Goal: Communication & Community: Answer question/provide support

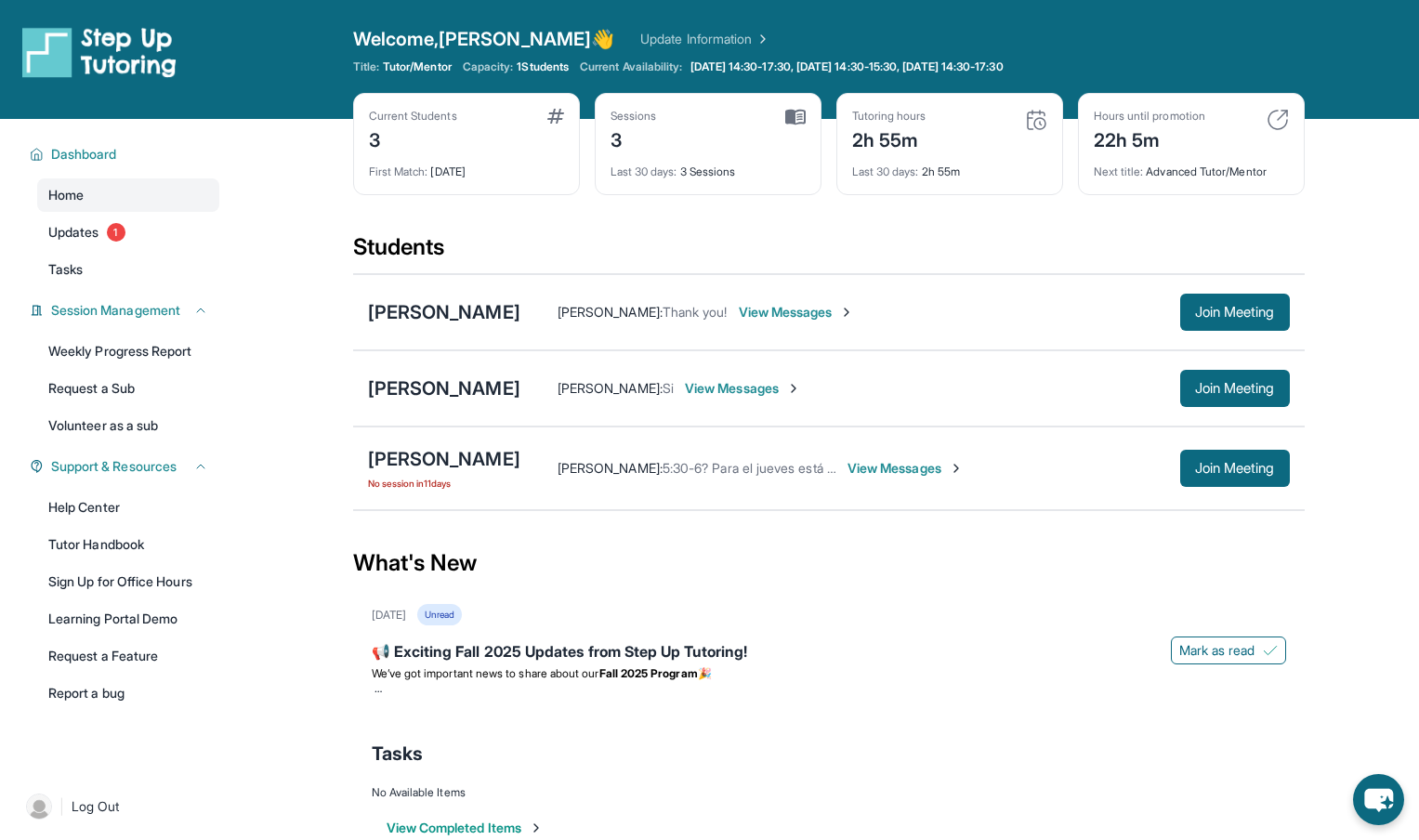
click at [937, 466] on span "View Messages" at bounding box center [905, 468] width 116 height 19
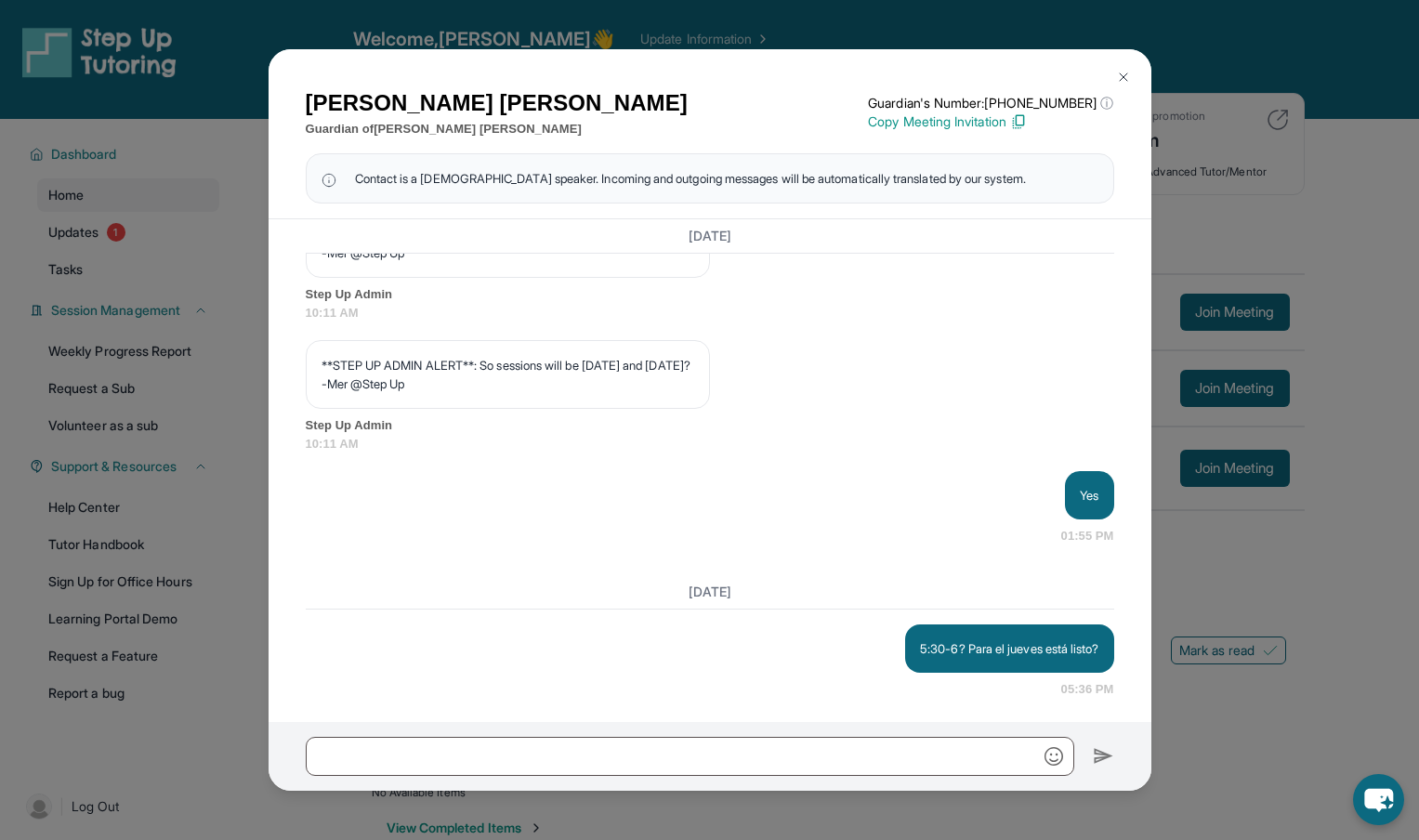
scroll to position [4411, 0]
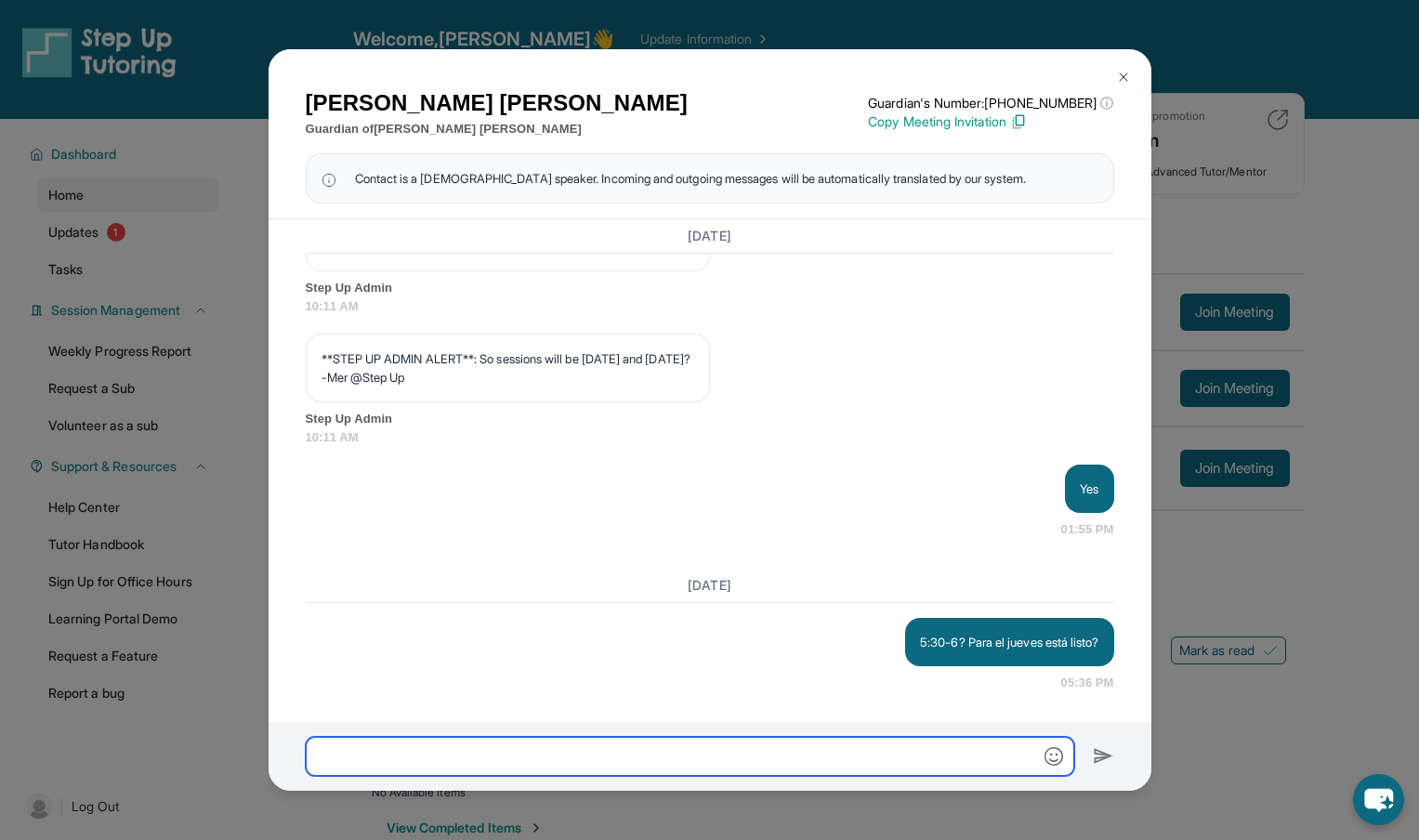
click at [582, 754] on input "text" at bounding box center [690, 756] width 768 height 39
type input "*"
type input "**********"
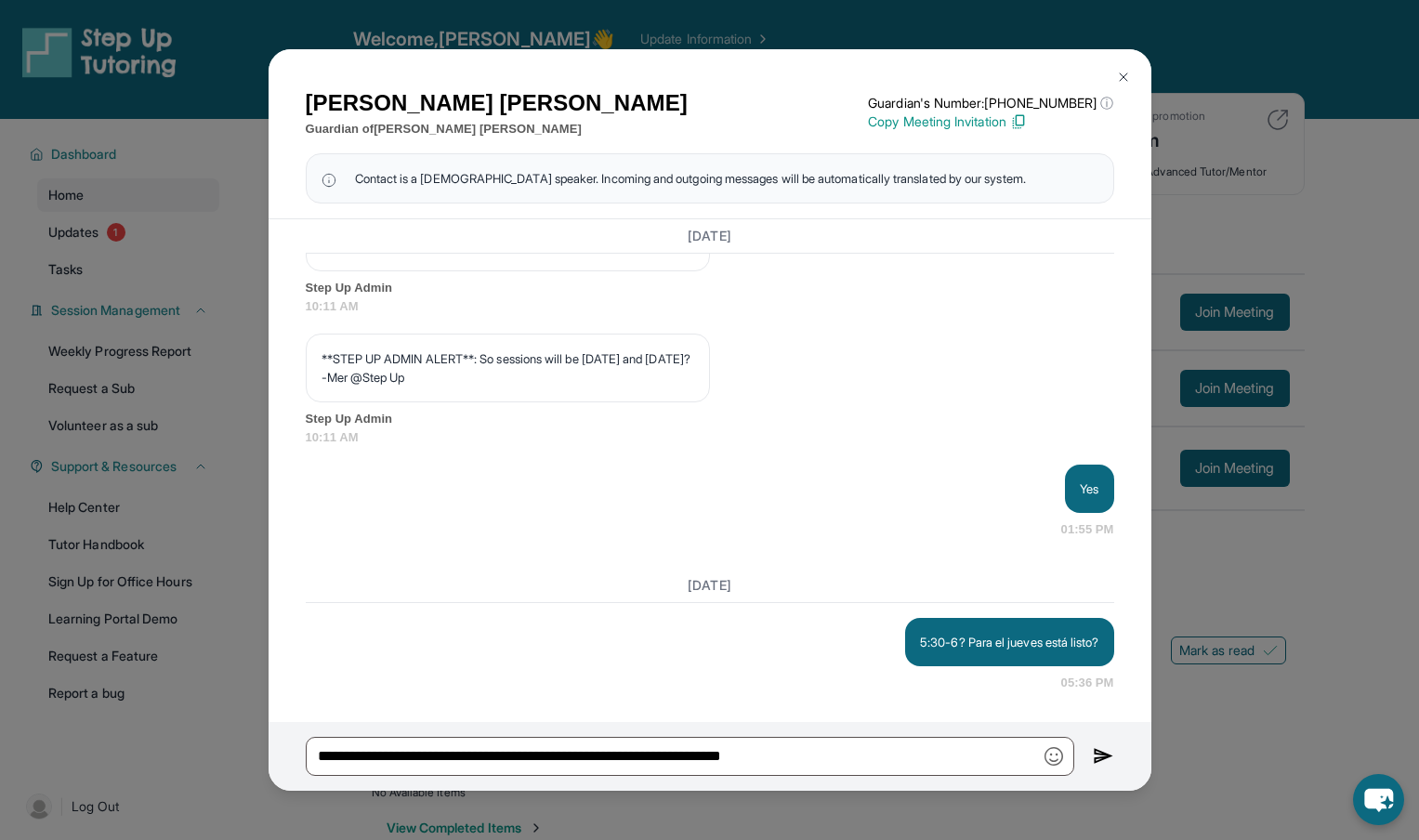
click at [1097, 752] on img at bounding box center [1103, 757] width 22 height 23
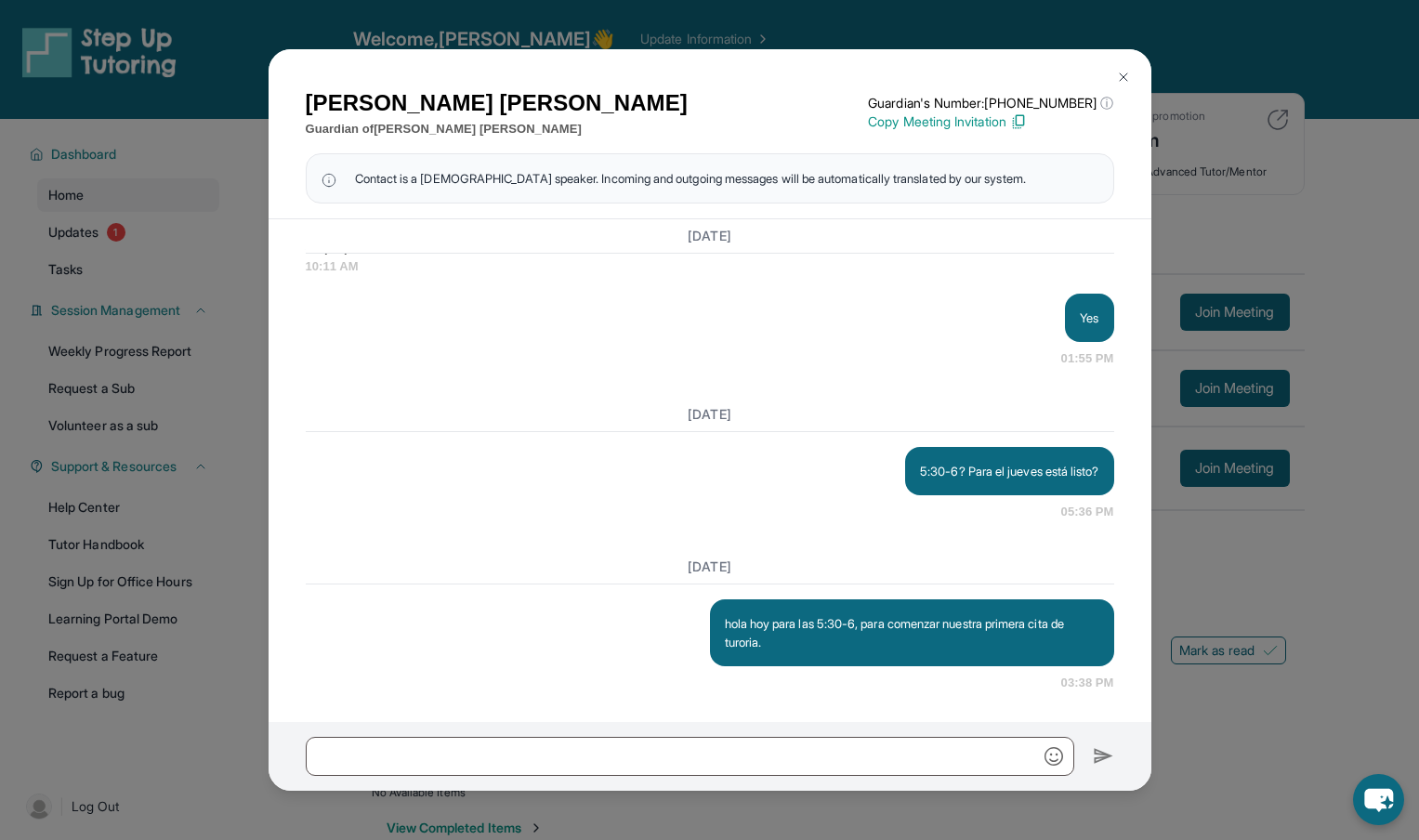
scroll to position [4582, 0]
click at [1130, 86] on button at bounding box center [1123, 77] width 37 height 37
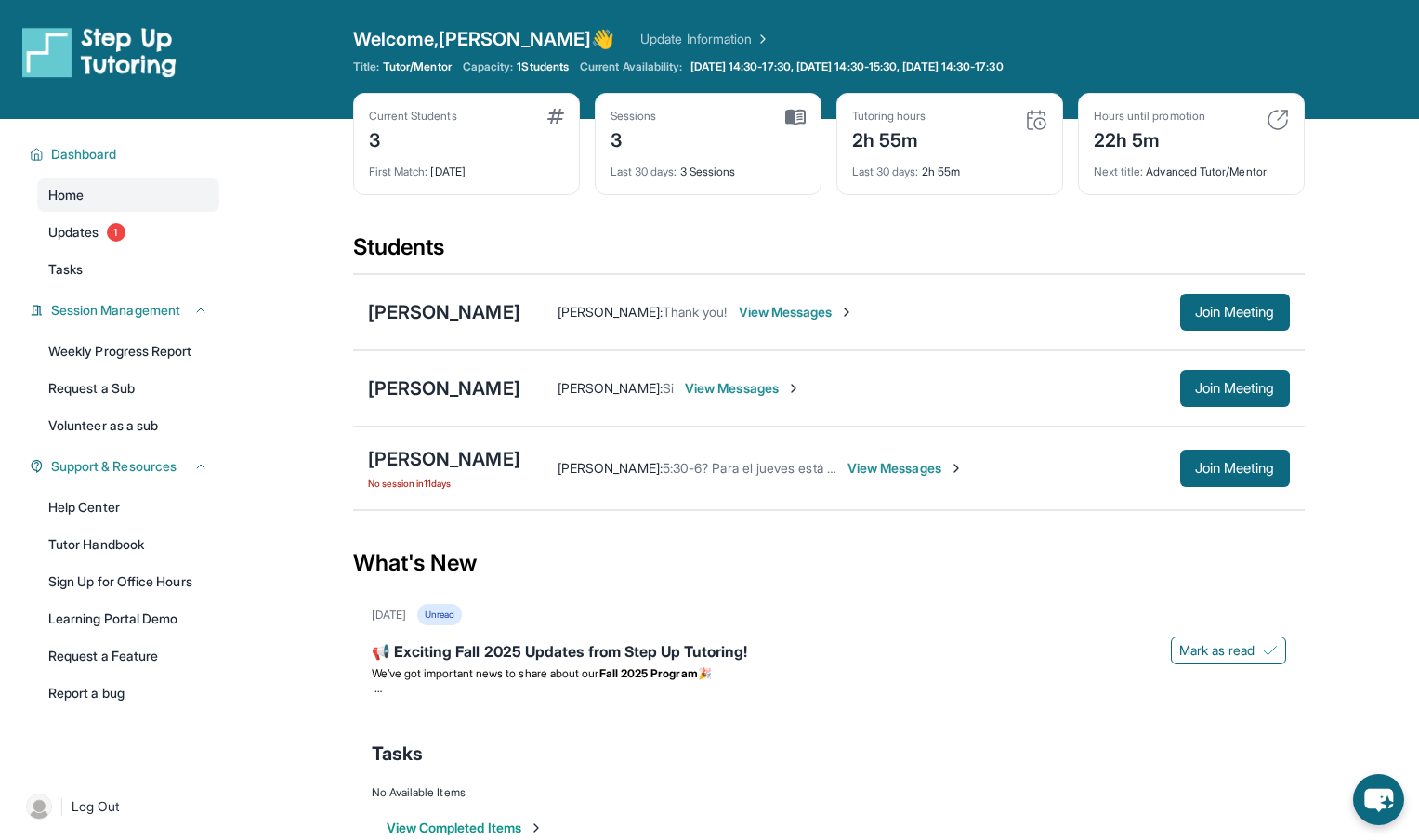
click at [734, 386] on span "View Messages" at bounding box center [743, 389] width 116 height 19
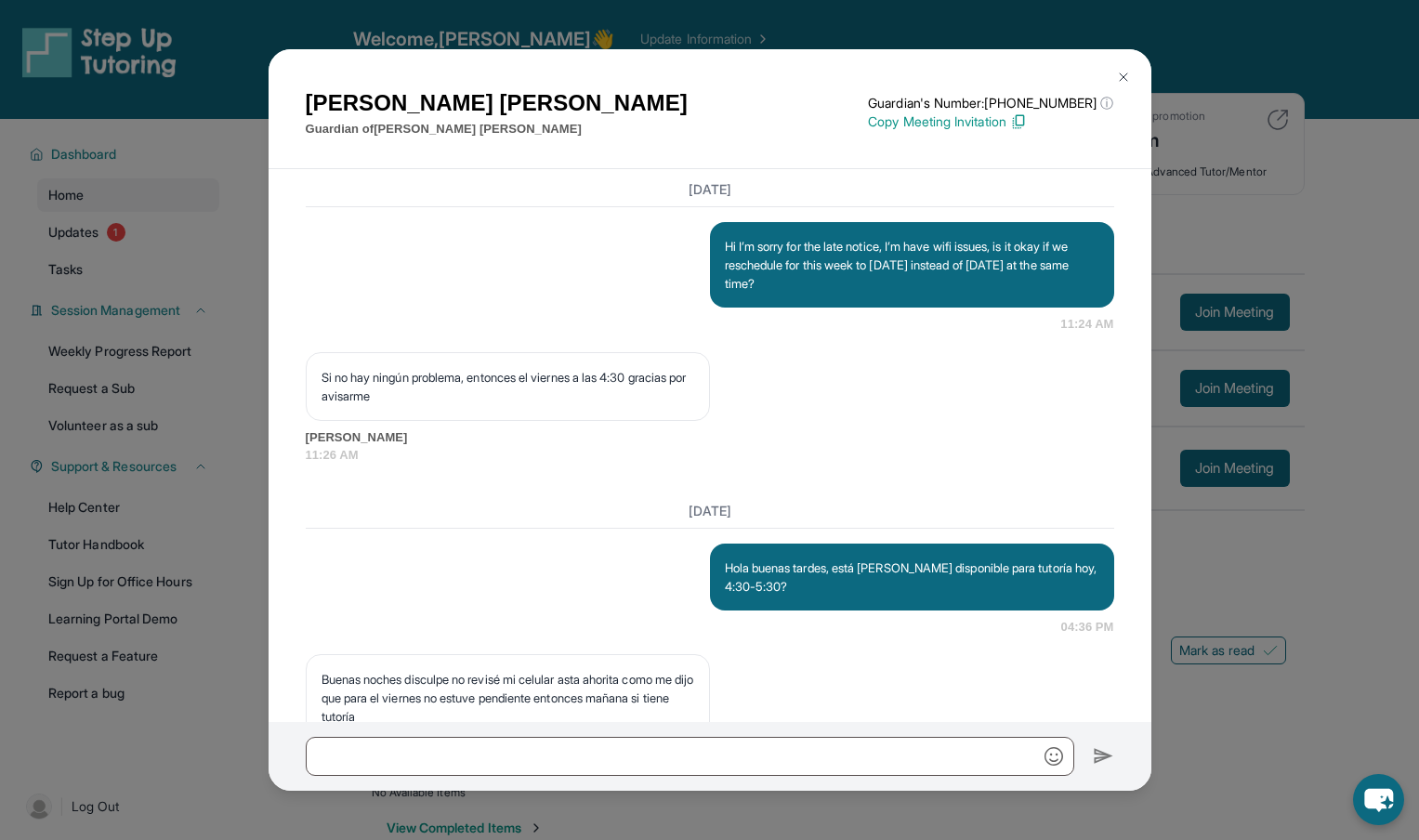
scroll to position [3275, 0]
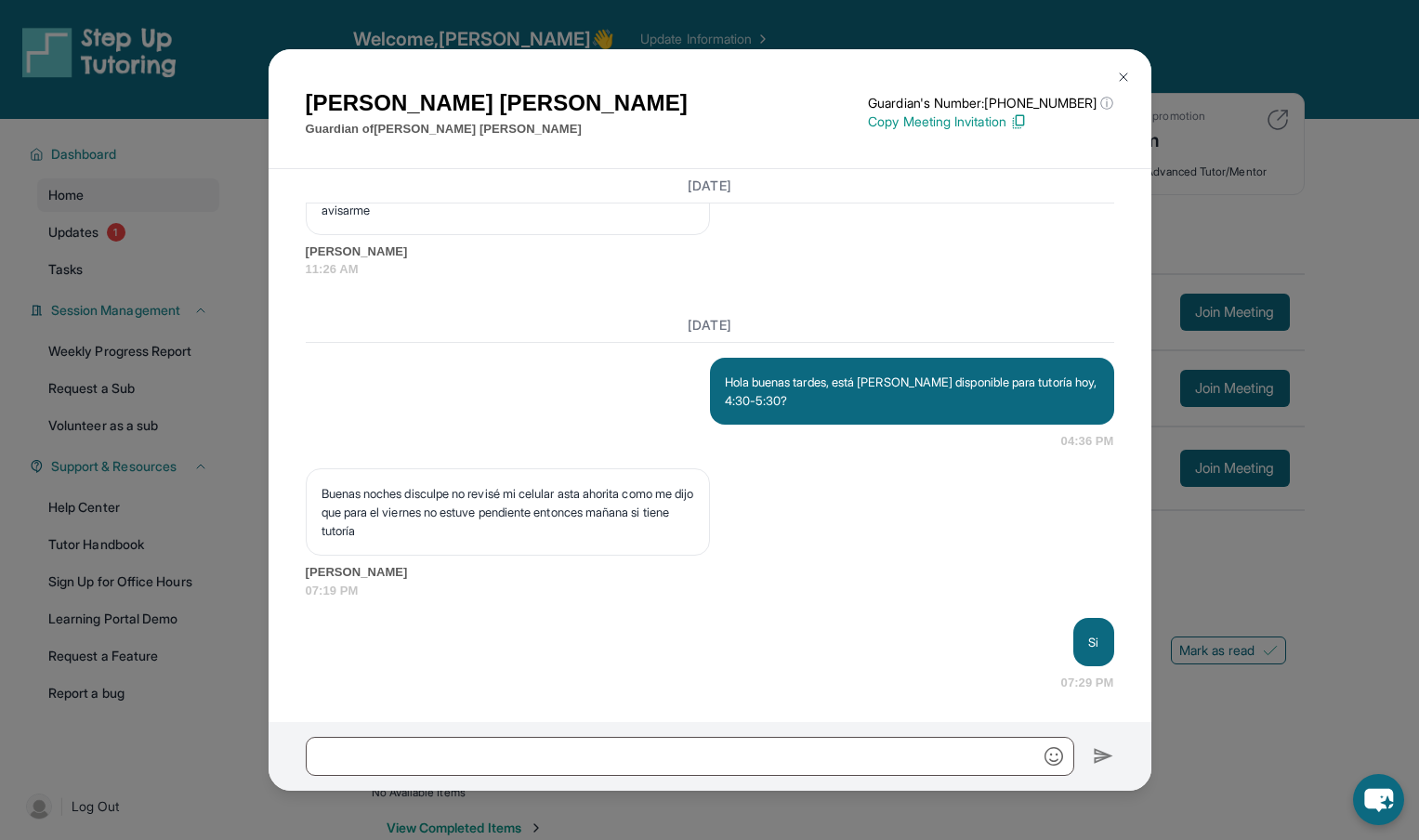
click at [1117, 74] on img at bounding box center [1124, 78] width 15 height 15
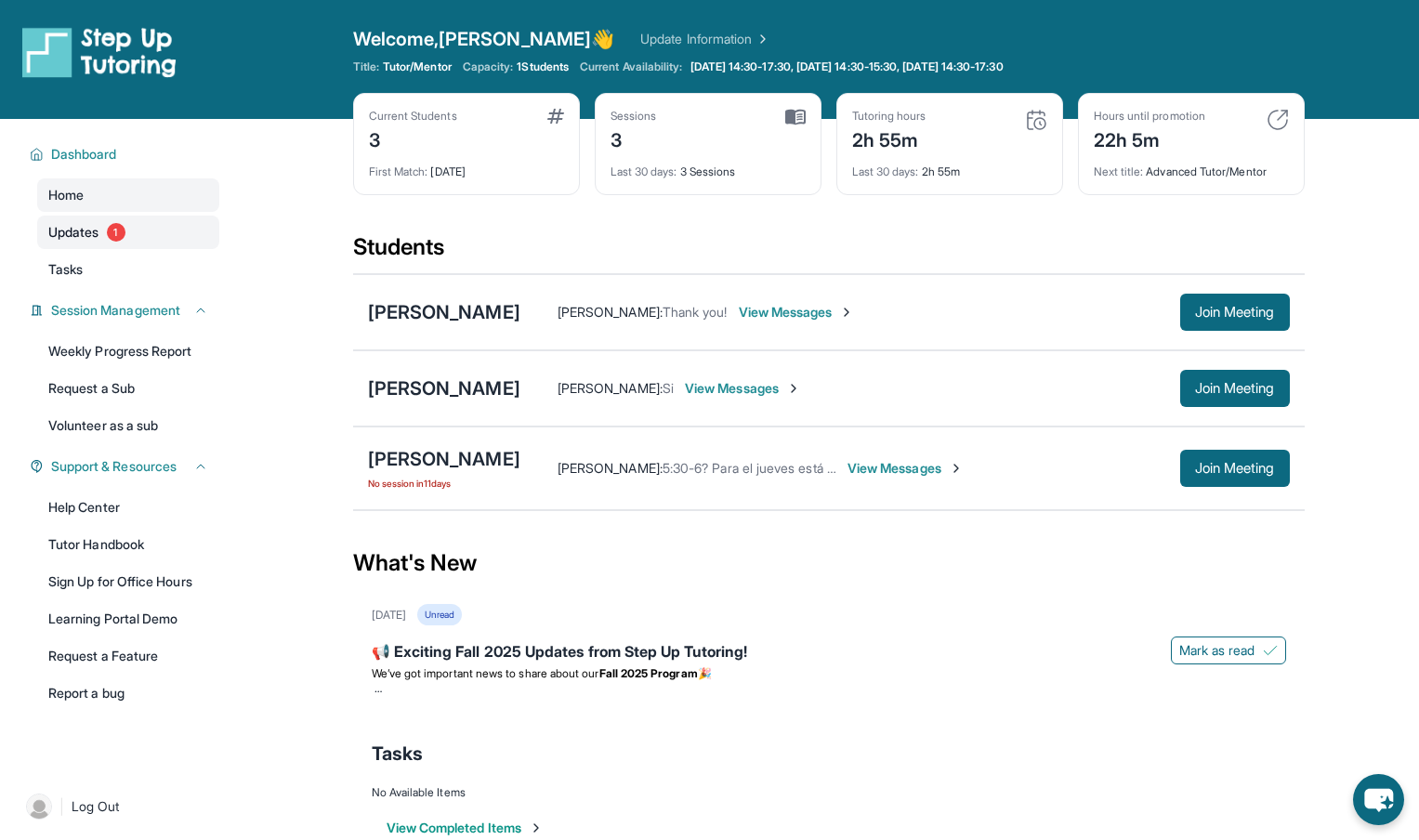
click at [156, 235] on link "Updates 1" at bounding box center [128, 232] width 183 height 33
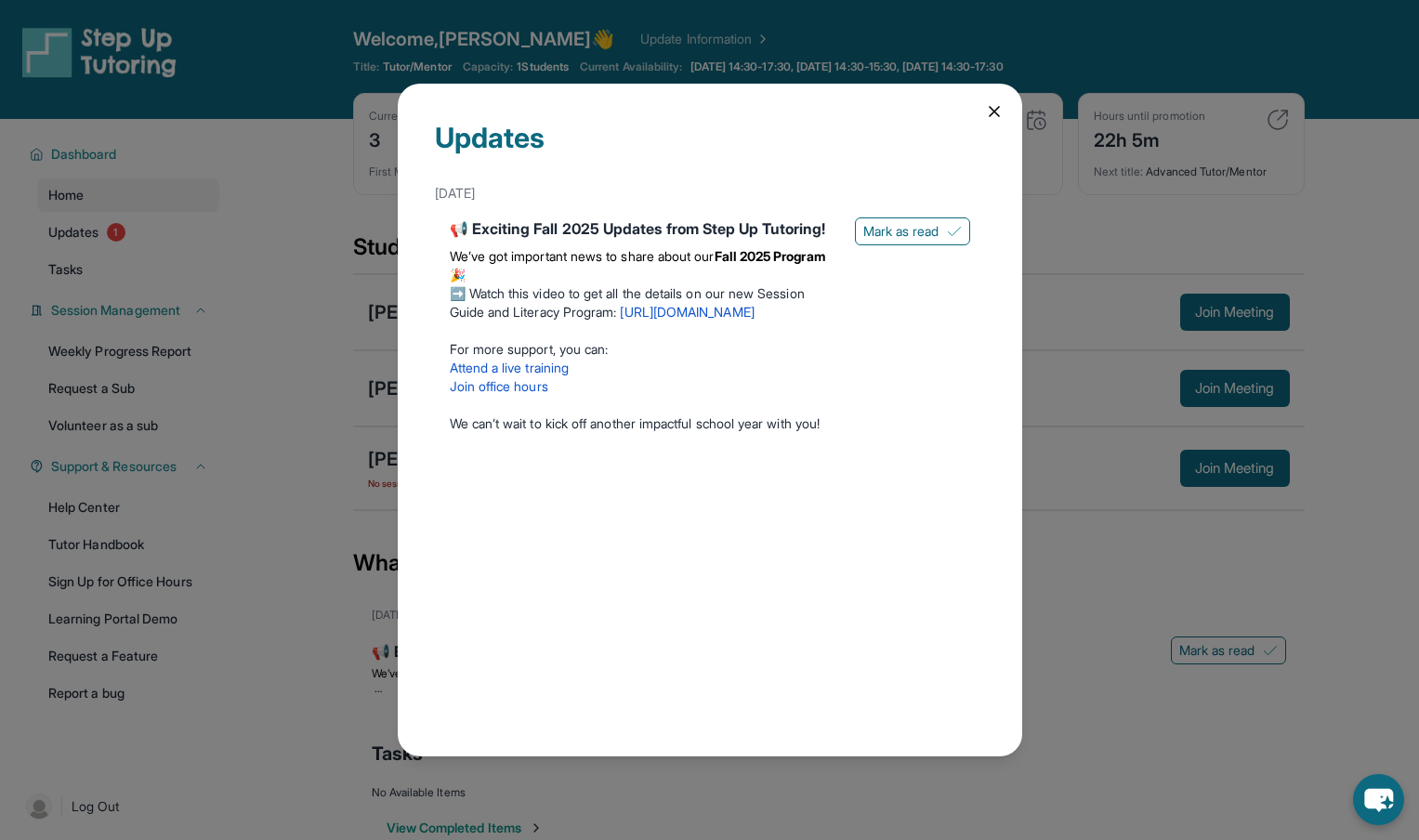
click at [995, 115] on icon at bounding box center [994, 112] width 19 height 19
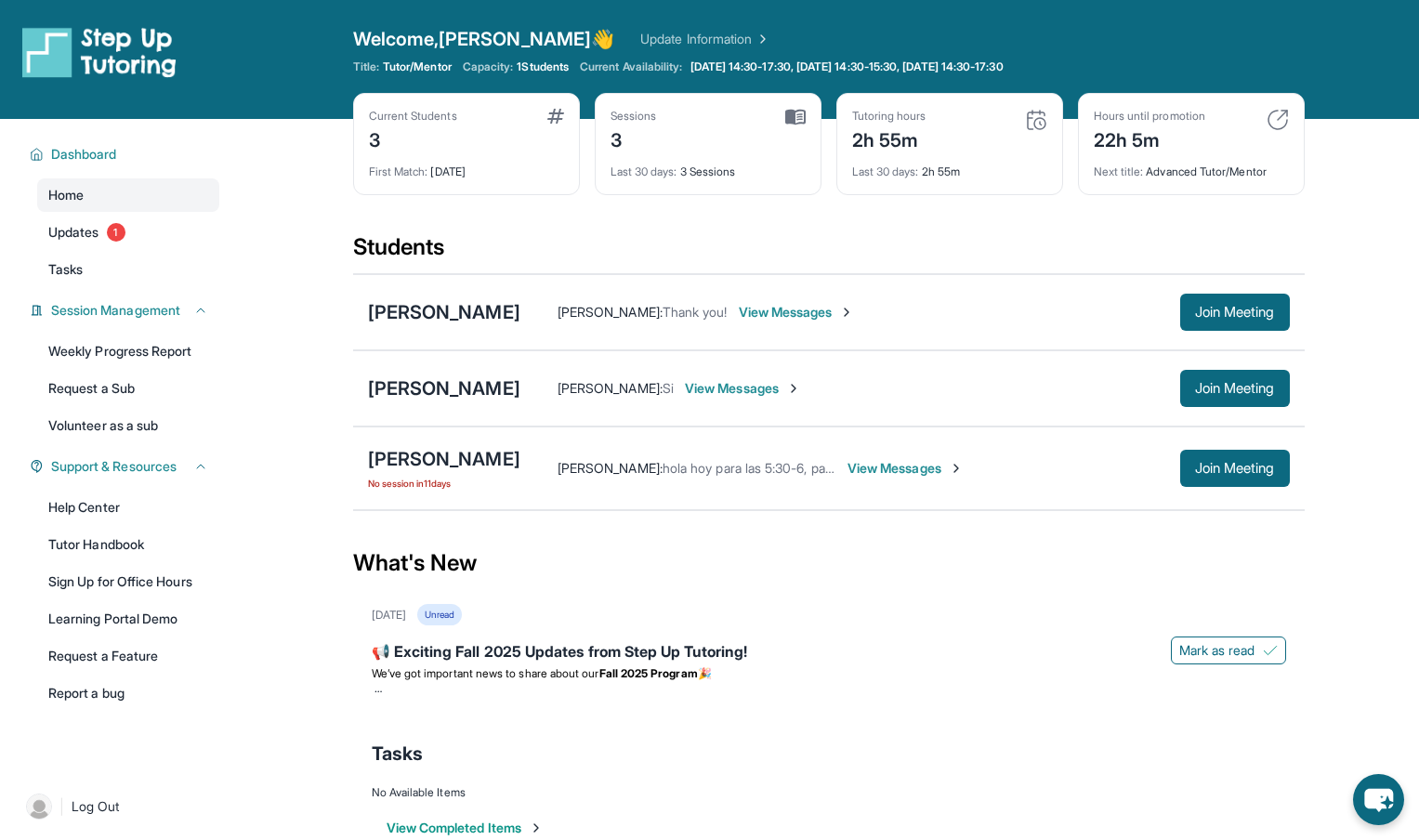
click at [797, 114] on img at bounding box center [796, 117] width 21 height 17
click at [447, 131] on div "3" at bounding box center [412, 138] width 88 height 29
